Goal: Navigation & Orientation: Find specific page/section

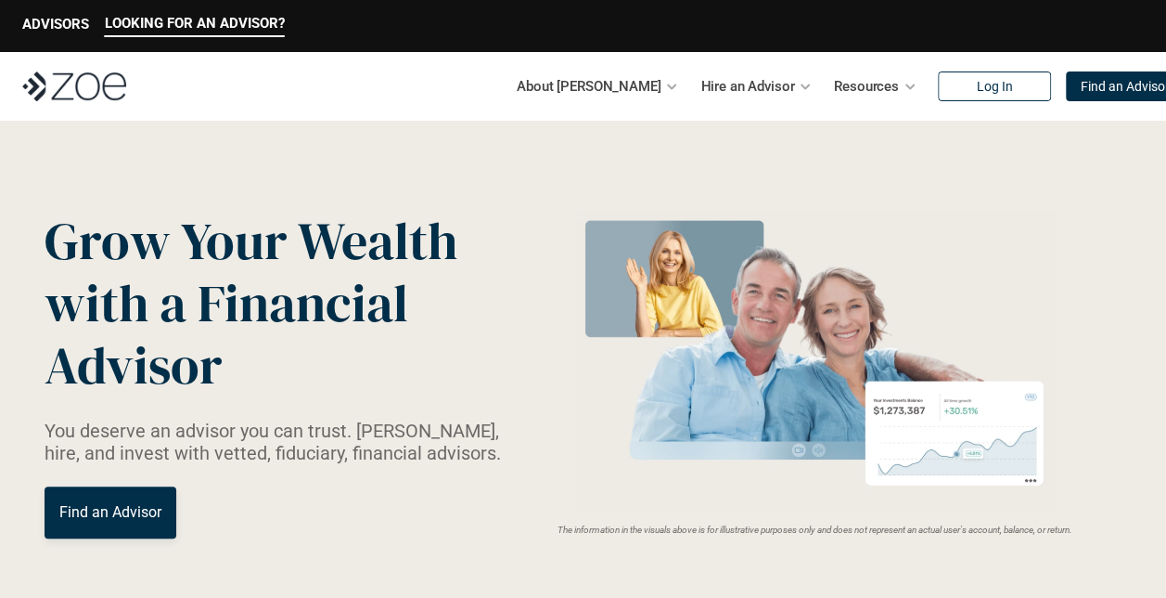
click at [904, 91] on div at bounding box center [910, 86] width 13 height 13
click at [746, 96] on p "Hire an Advisor" at bounding box center [748, 86] width 94 height 28
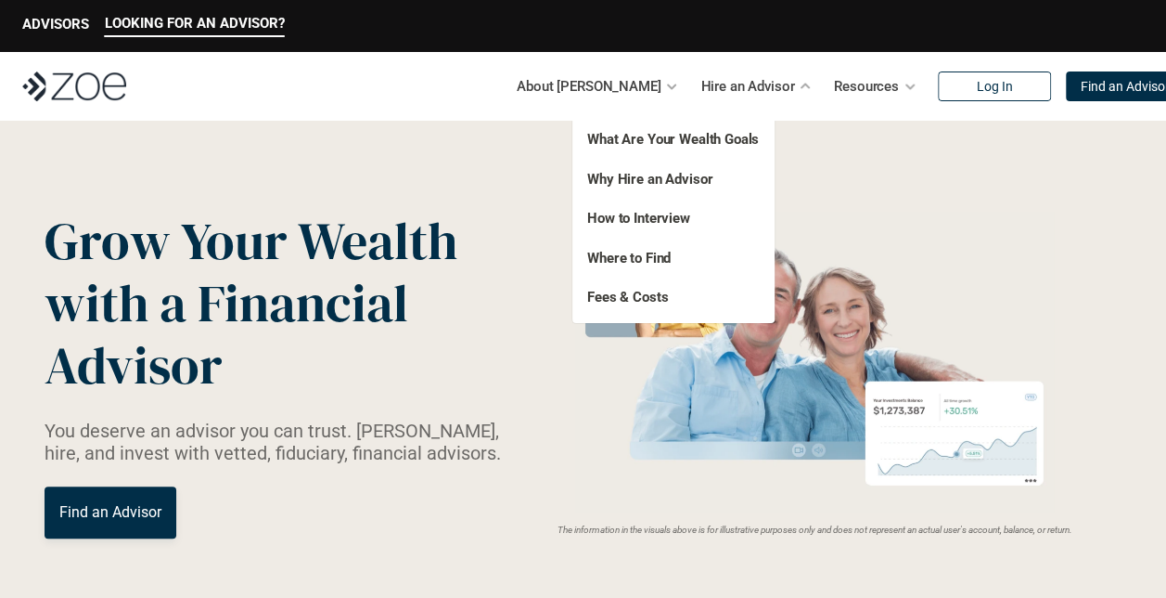
click at [616, 85] on p "About Zoe" at bounding box center [589, 86] width 144 height 28
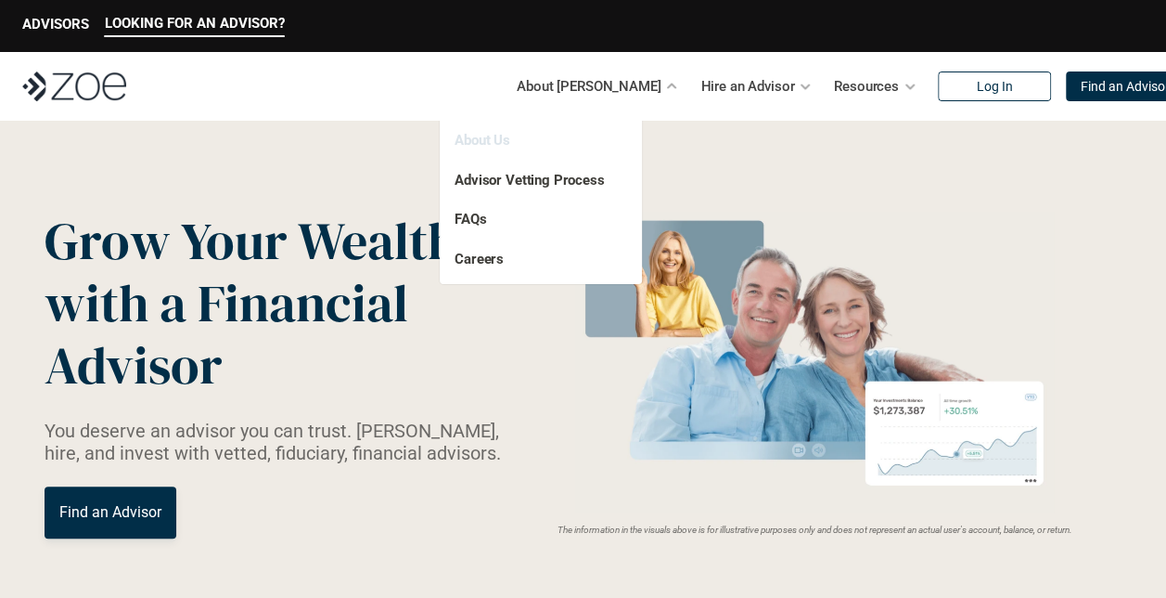
click at [494, 147] on link "About Us" at bounding box center [483, 140] width 56 height 17
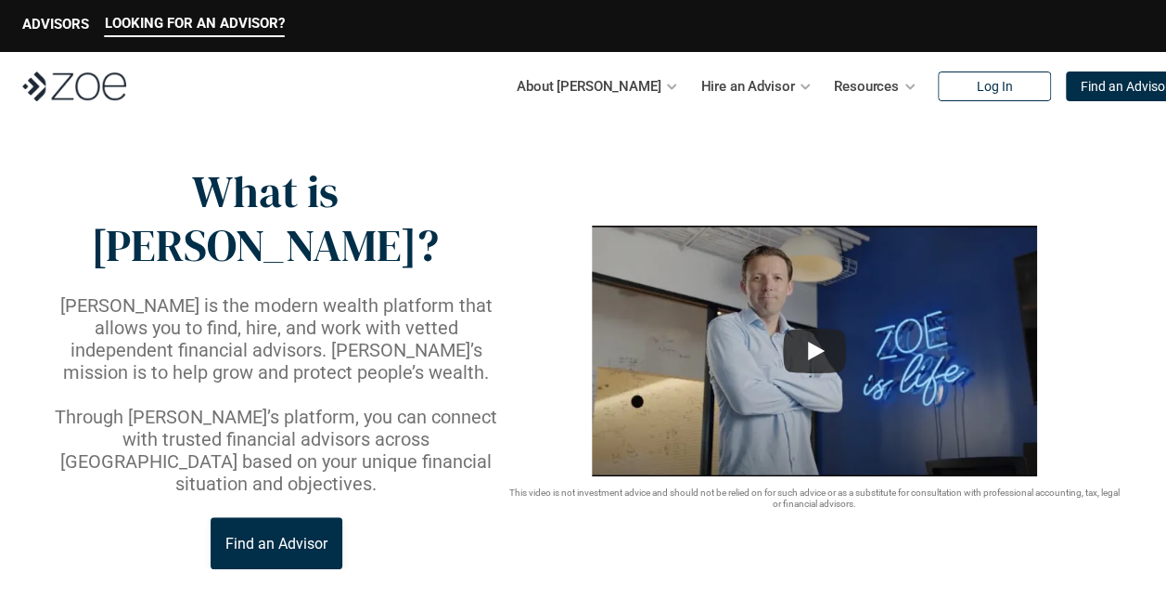
click at [57, 22] on p "ADVISORS" at bounding box center [55, 24] width 67 height 17
click at [58, 32] on p "ADVISORS" at bounding box center [55, 24] width 67 height 17
click at [59, 33] on div "ADVISORS" at bounding box center [55, 26] width 67 height 21
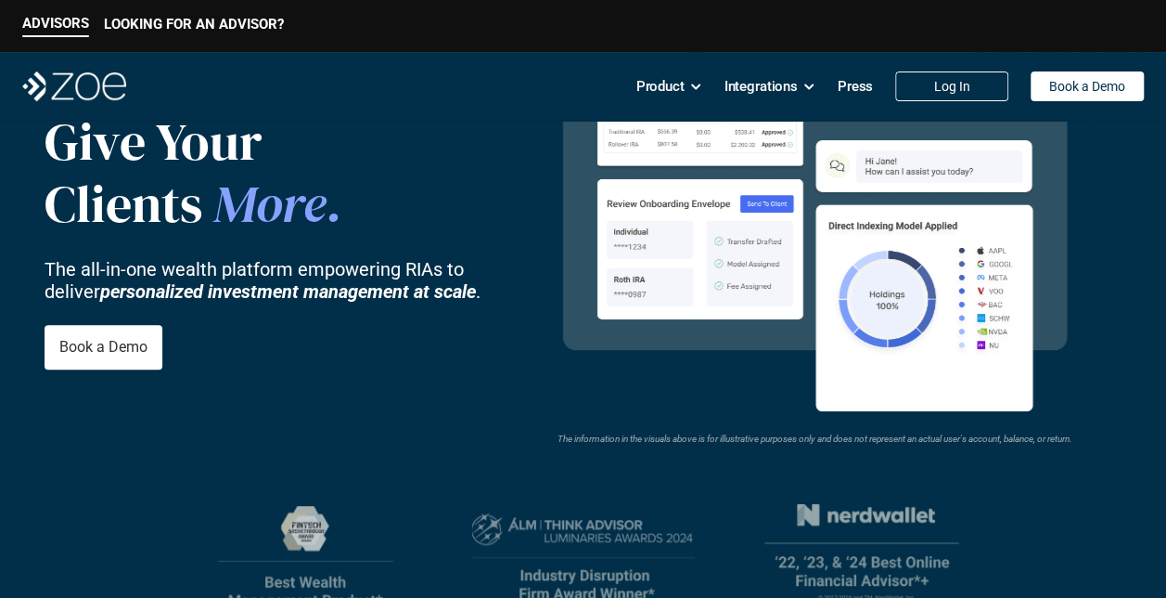
scroll to position [69, 0]
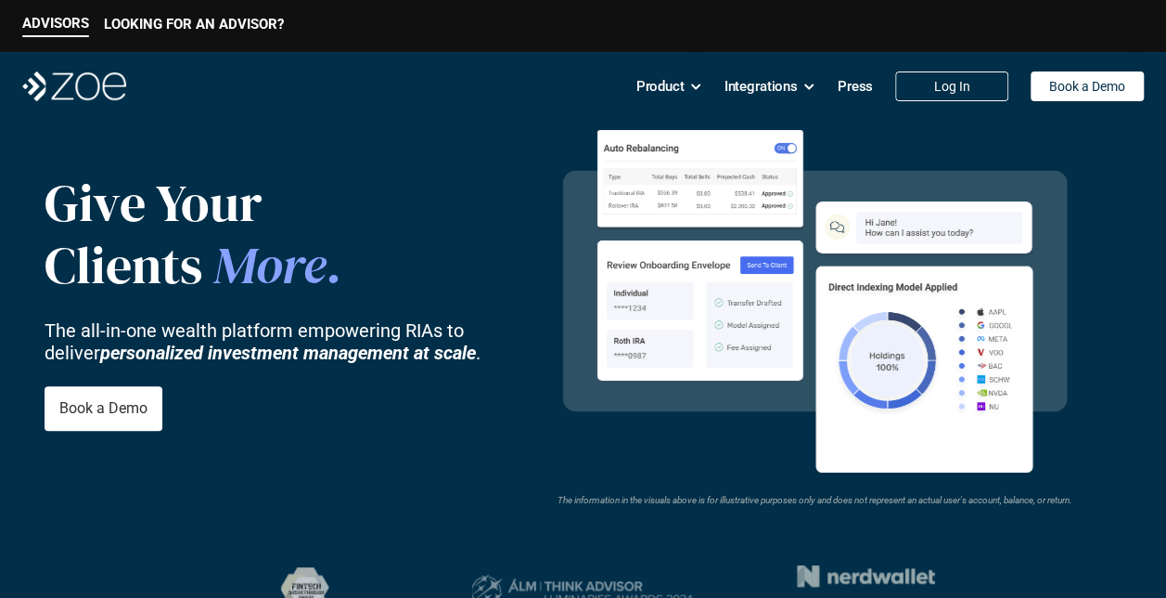
click at [806, 91] on icon at bounding box center [809, 86] width 13 height 13
click at [1115, 510] on header "Give Your Clients More . The all-in-one wealth platform empowering RIAs to deli…" at bounding box center [583, 473] width 1166 height 842
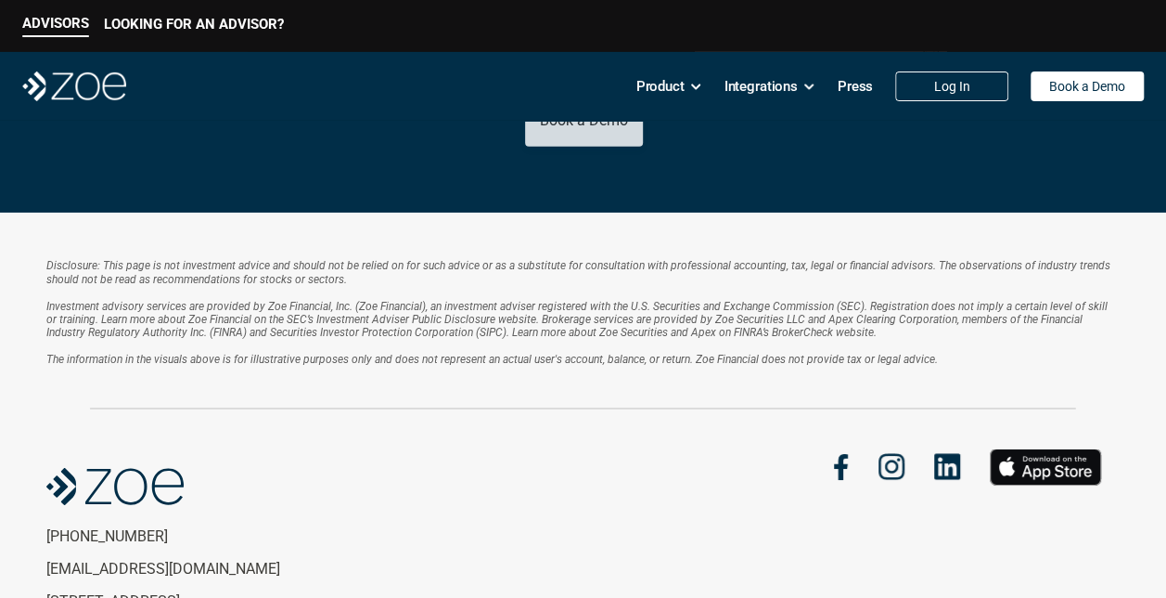
scroll to position [3173, 0]
